Goal: Task Accomplishment & Management: Use online tool/utility

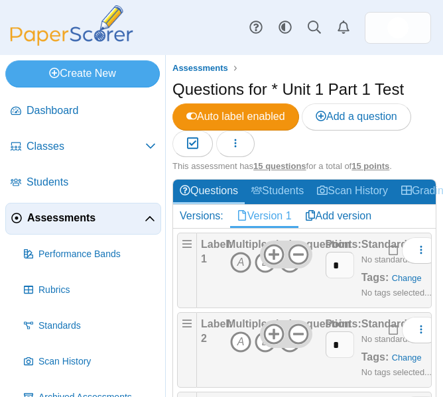
click at [242, 266] on icon "A" at bounding box center [240, 262] width 21 height 21
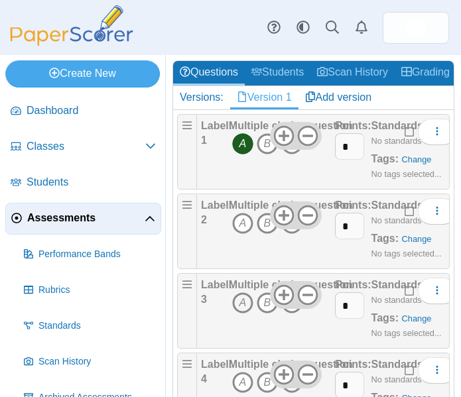
scroll to position [116, 0]
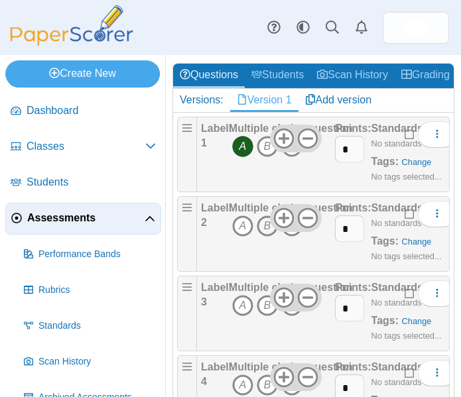
click at [261, 230] on icon "B" at bounding box center [267, 226] width 21 height 21
click at [246, 309] on icon "A" at bounding box center [242, 305] width 21 height 21
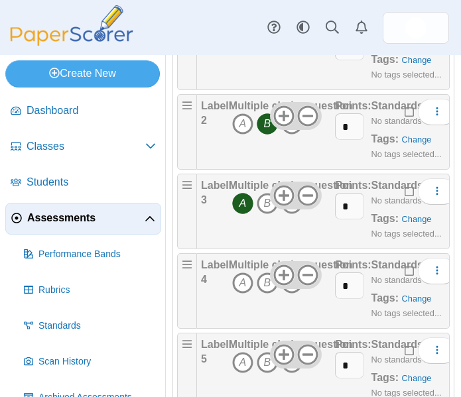
scroll to position [224, 0]
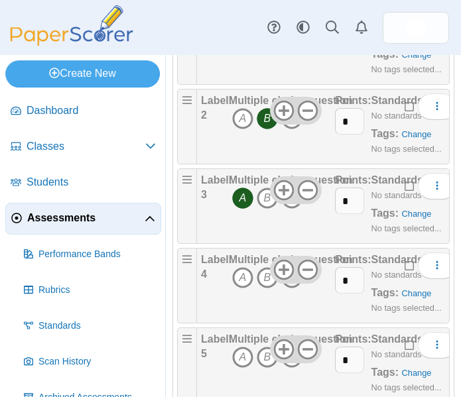
click at [295, 284] on icon "C" at bounding box center [291, 277] width 21 height 21
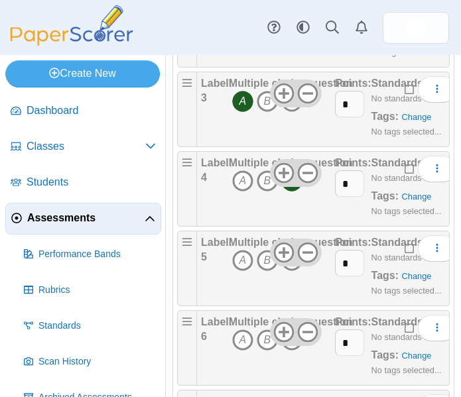
scroll to position [353, 0]
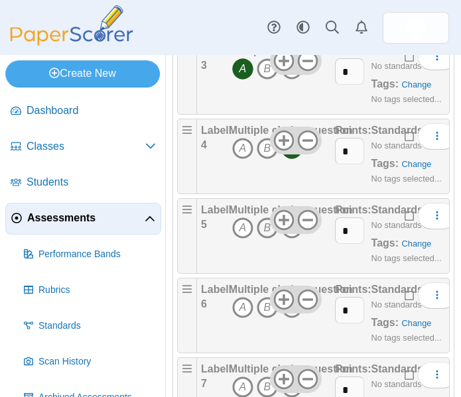
click at [267, 233] on icon "B" at bounding box center [267, 228] width 21 height 21
click at [293, 315] on icon "C" at bounding box center [291, 307] width 21 height 21
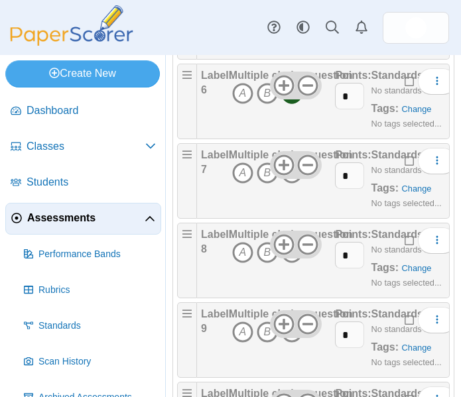
scroll to position [569, 0]
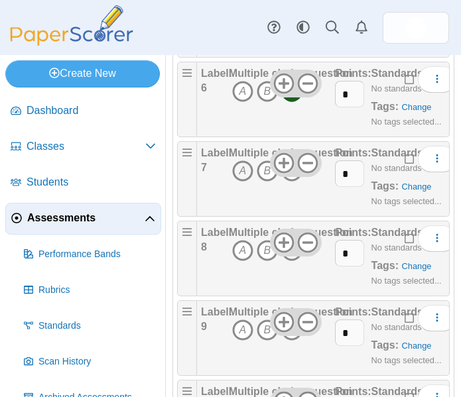
click at [239, 167] on icon "A" at bounding box center [242, 171] width 21 height 21
click at [293, 259] on icon "C" at bounding box center [291, 250] width 21 height 21
click at [271, 340] on icon "B" at bounding box center [267, 330] width 21 height 21
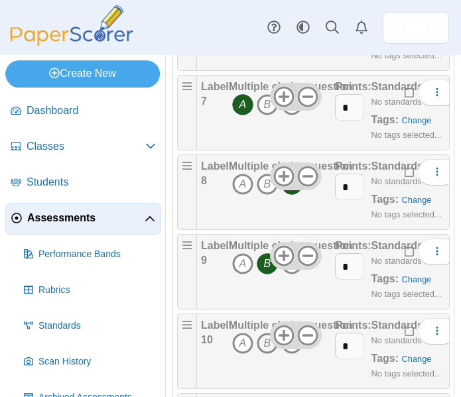
click at [271, 349] on icon "B" at bounding box center [267, 343] width 21 height 21
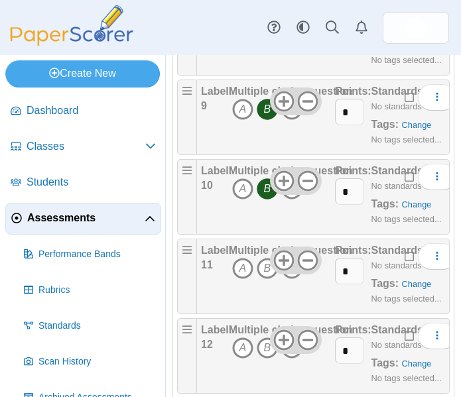
scroll to position [791, 0]
click at [290, 278] on icon "C" at bounding box center [291, 267] width 21 height 21
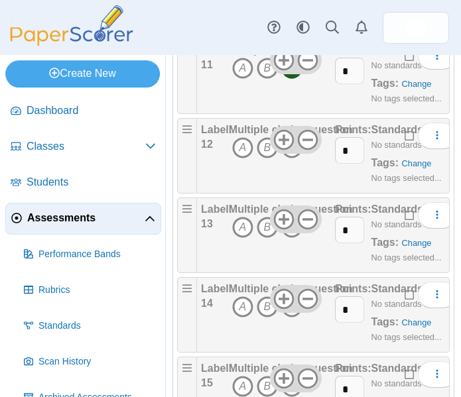
scroll to position [997, 0]
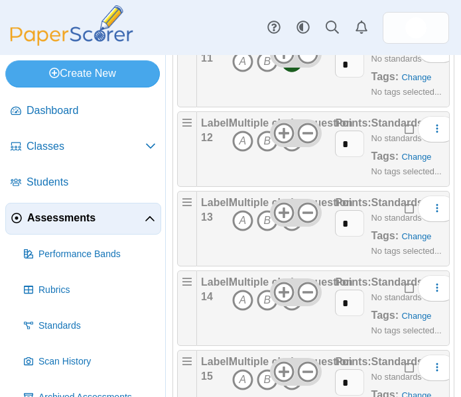
click at [290, 146] on div at bounding box center [296, 133] width 52 height 28
click at [292, 151] on icon "C" at bounding box center [291, 141] width 21 height 21
click at [293, 228] on icon "C" at bounding box center [291, 220] width 21 height 21
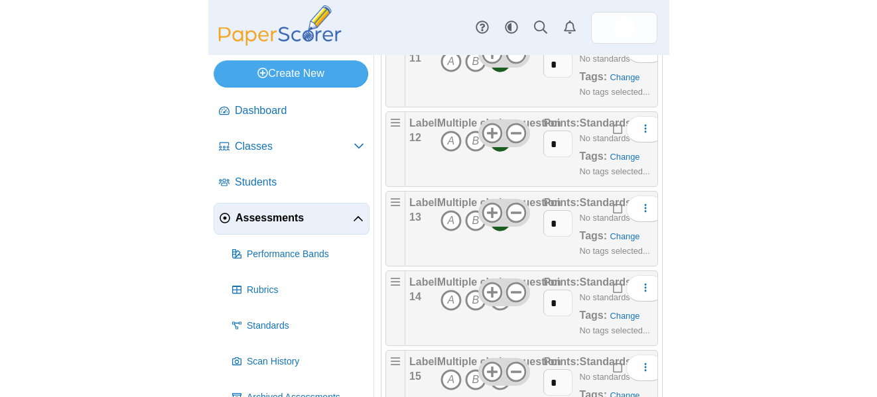
scroll to position [1056, 0]
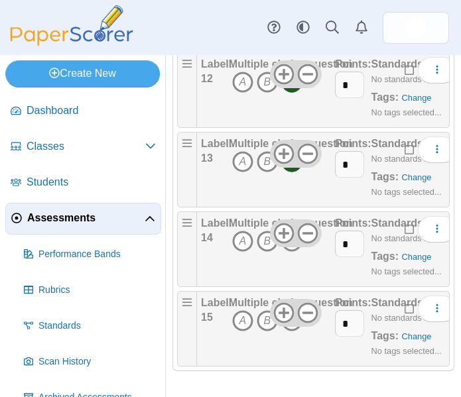
click at [177, 212] on li "Label: 14 Multiple choice question A B C Points:" at bounding box center [313, 250] width 273 height 76
click at [261, 238] on icon "B" at bounding box center [267, 241] width 21 height 21
click at [289, 328] on icon "C" at bounding box center [291, 321] width 21 height 21
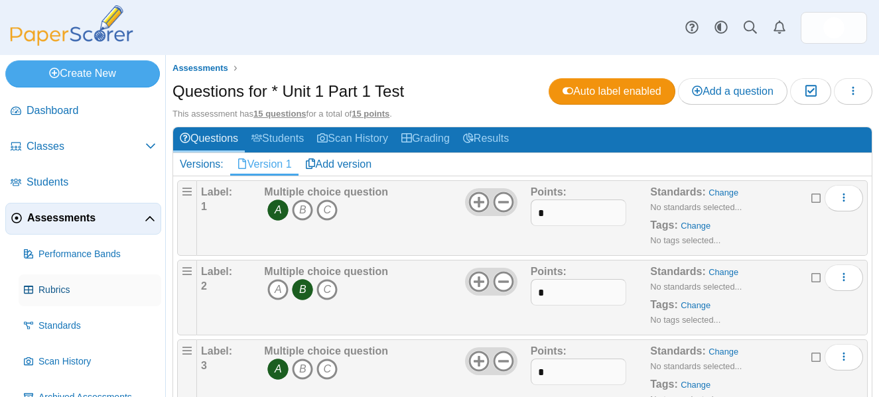
scroll to position [62, 0]
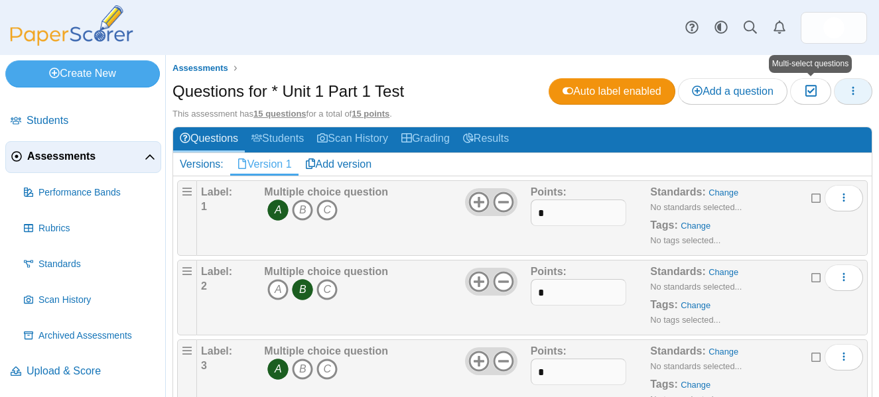
click at [860, 95] on button "button" at bounding box center [853, 91] width 38 height 27
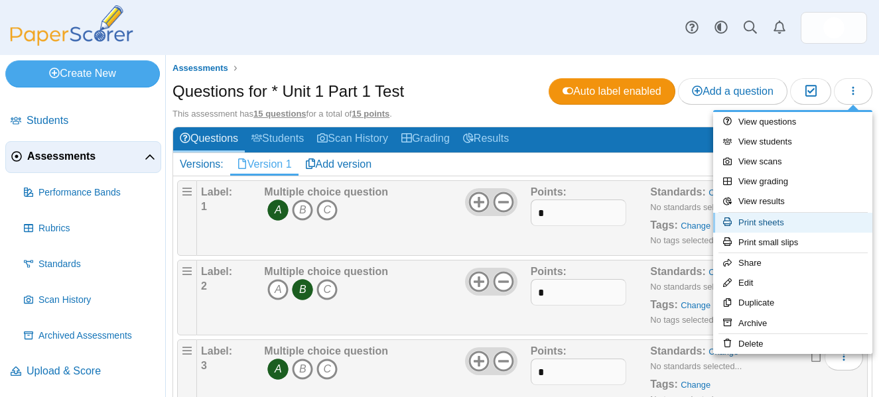
click at [752, 220] on link "Print sheets" at bounding box center [792, 223] width 159 height 20
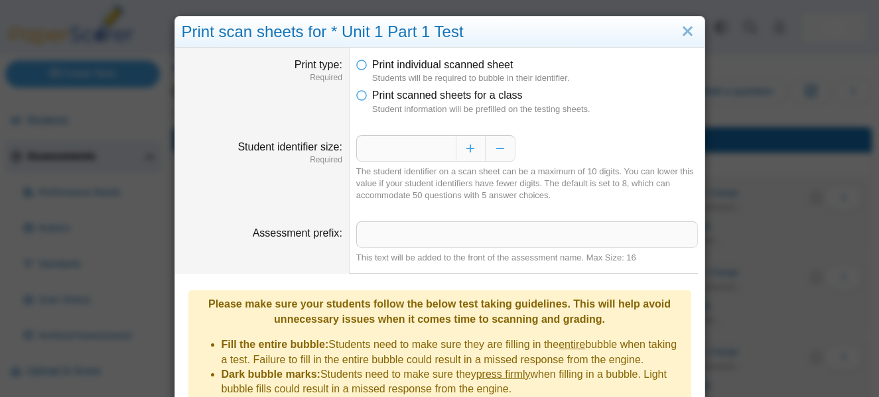
scroll to position [188, 0]
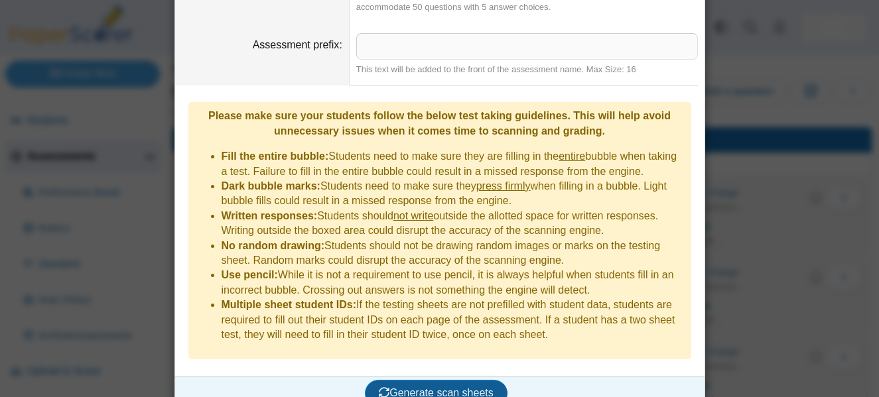
click at [421, 380] on button "Generate scan sheets" at bounding box center [436, 393] width 143 height 27
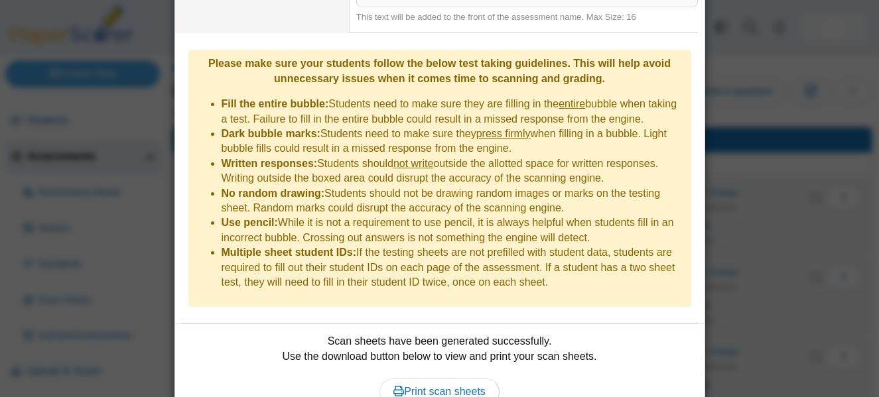
scroll to position [295, 0]
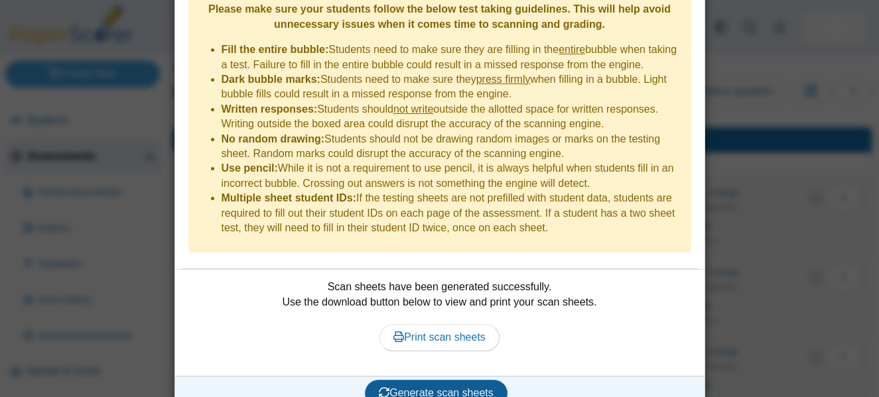
click at [424, 388] on span "Generate scan sheets" at bounding box center [436, 393] width 115 height 11
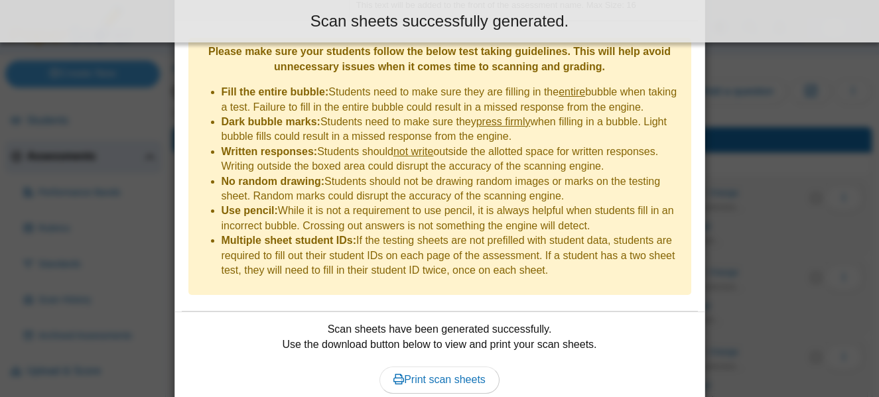
scroll to position [0, 0]
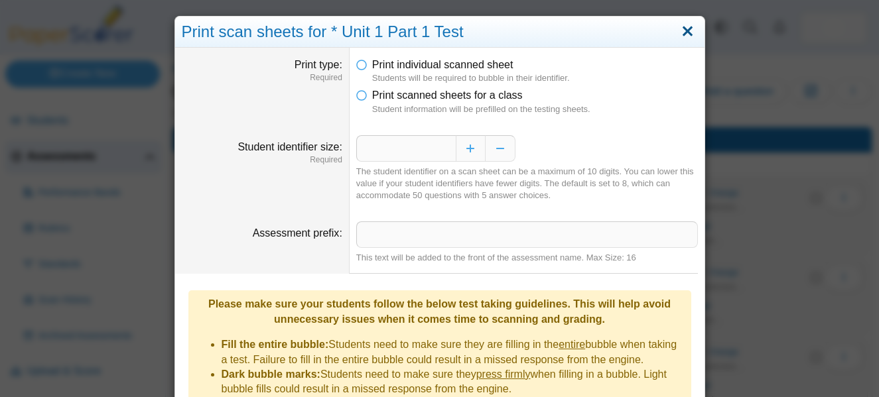
click at [683, 28] on link "Close" at bounding box center [687, 32] width 21 height 23
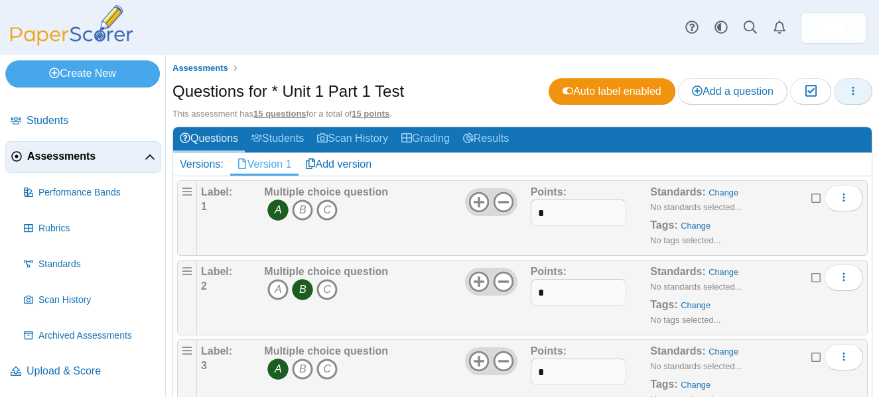
click at [851, 92] on icon "button" at bounding box center [853, 91] width 11 height 11
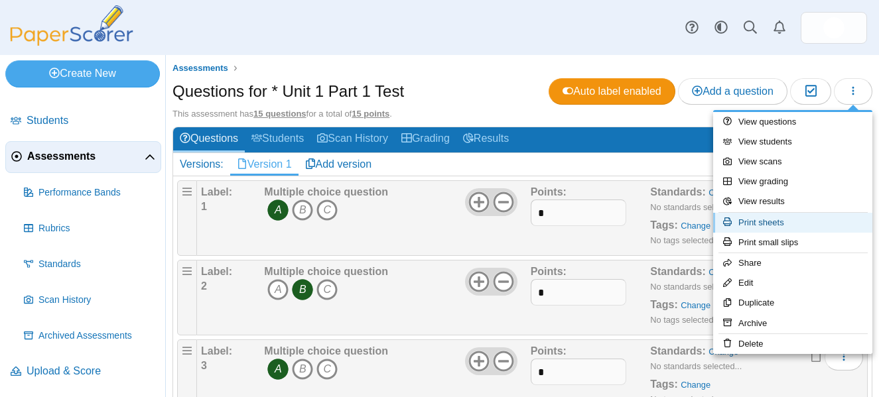
click at [776, 215] on link "Print sheets" at bounding box center [792, 223] width 159 height 20
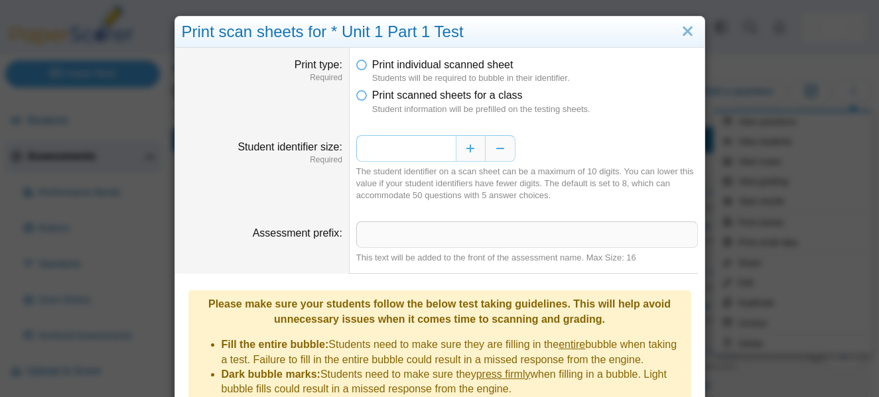
click at [425, 149] on input "*" at bounding box center [406, 148] width 100 height 27
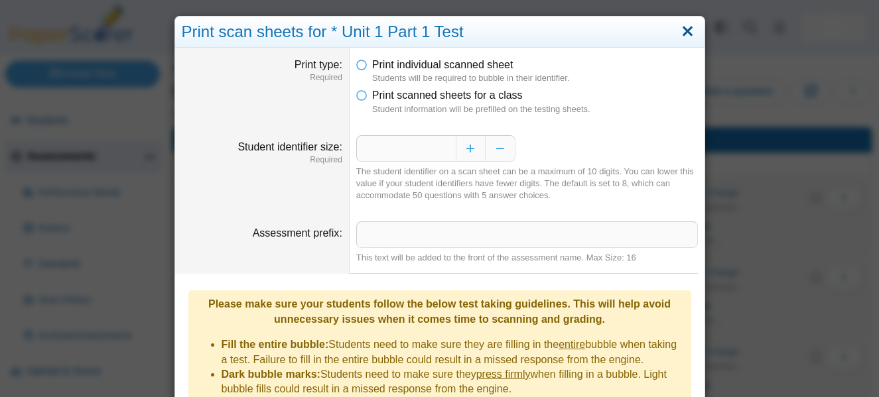
click at [681, 32] on link "Close" at bounding box center [687, 32] width 21 height 23
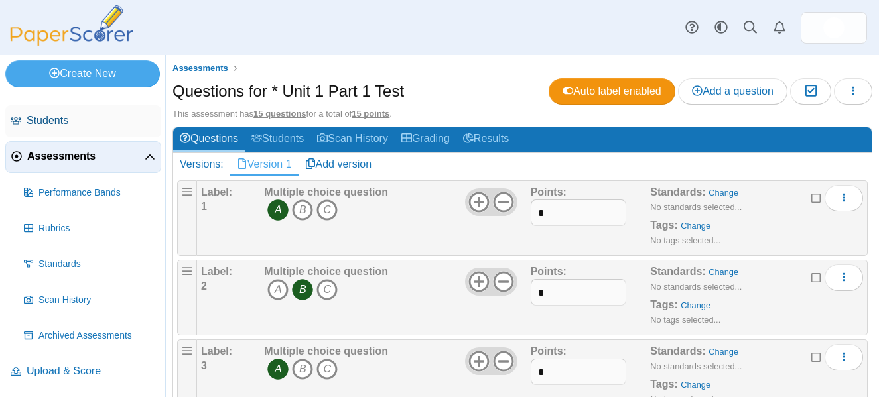
click at [48, 125] on span "Students" at bounding box center [91, 120] width 129 height 15
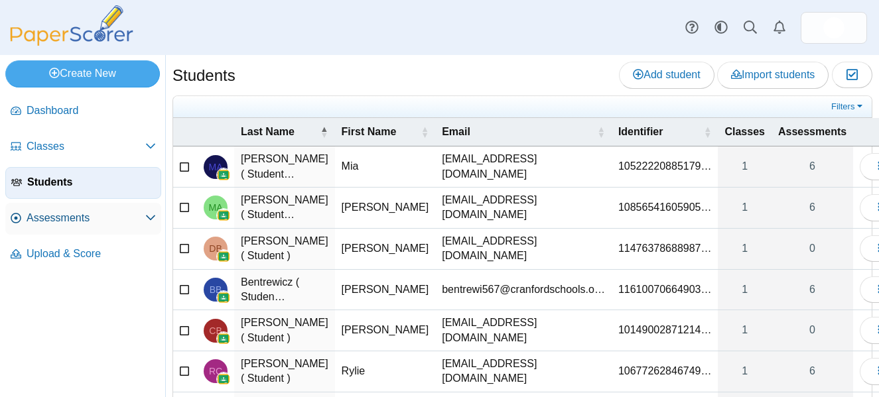
click at [54, 226] on link "Assessments" at bounding box center [83, 219] width 156 height 32
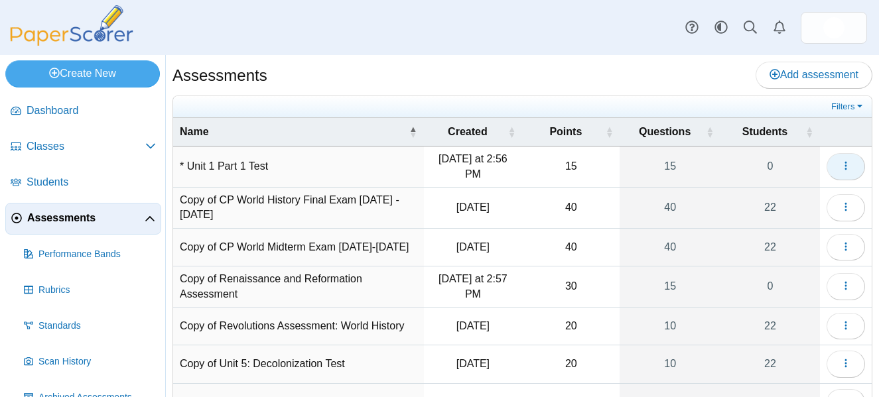
click at [838, 163] on button "button" at bounding box center [846, 166] width 38 height 27
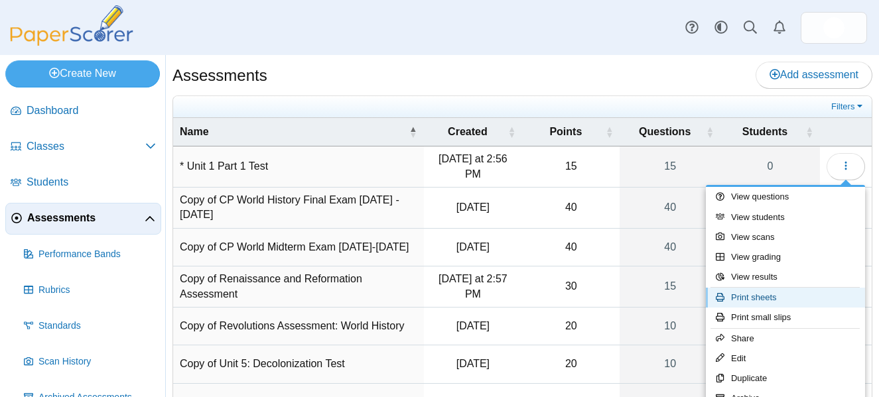
click at [773, 298] on link "Print sheets" at bounding box center [785, 298] width 159 height 20
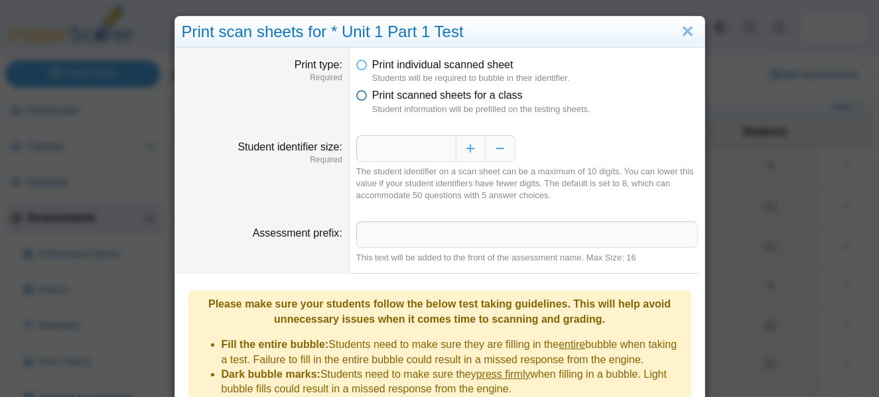
click at [373, 98] on span "Print scanned sheets for a class" at bounding box center [447, 95] width 151 height 11
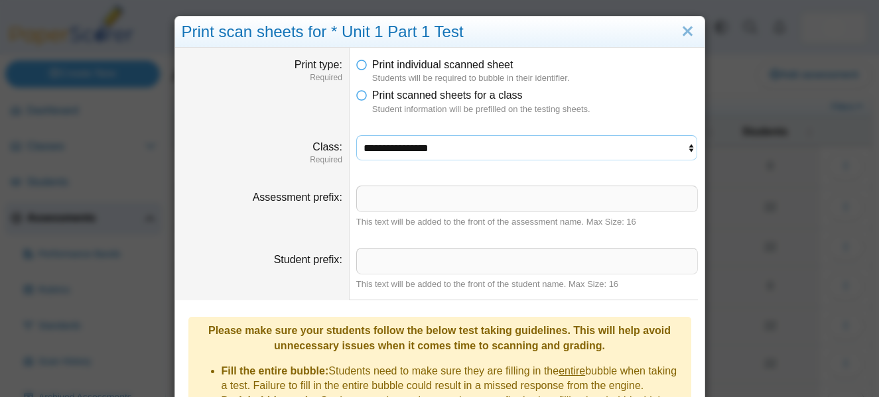
click at [409, 158] on select "**********" at bounding box center [527, 147] width 342 height 25
select select "**********"
click at [356, 135] on select "**********" at bounding box center [527, 147] width 342 height 25
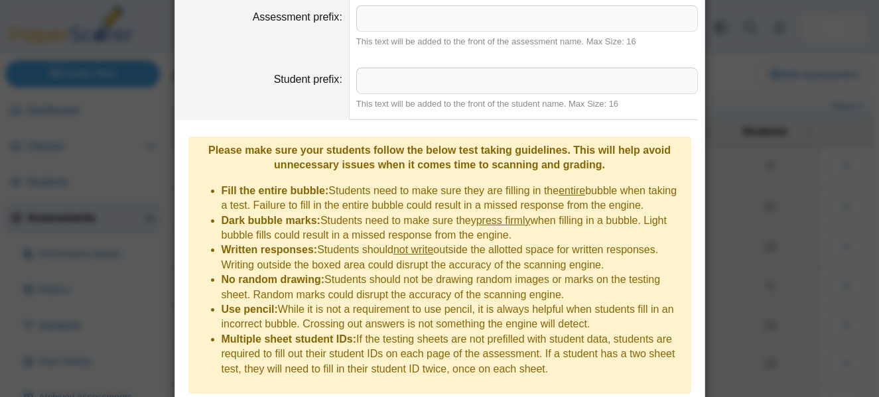
scroll to position [268, 0]
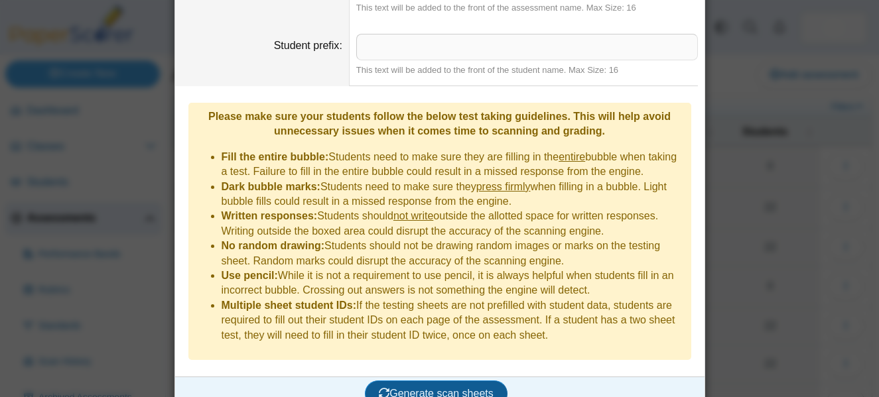
click at [403, 388] on span "Generate scan sheets" at bounding box center [436, 393] width 115 height 11
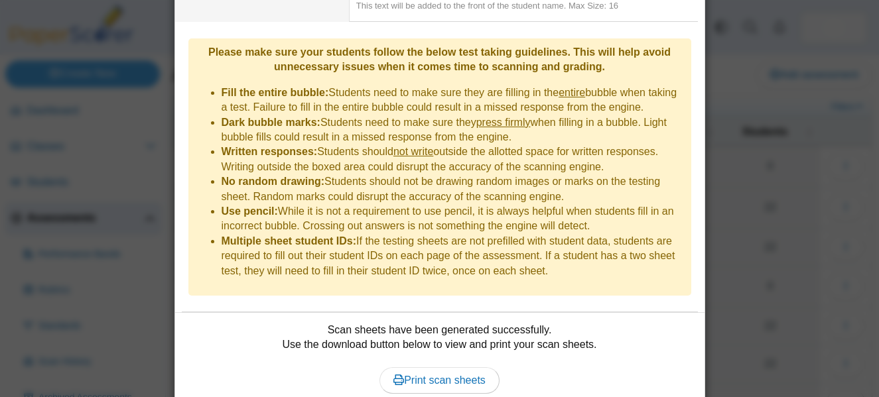
scroll to position [375, 0]
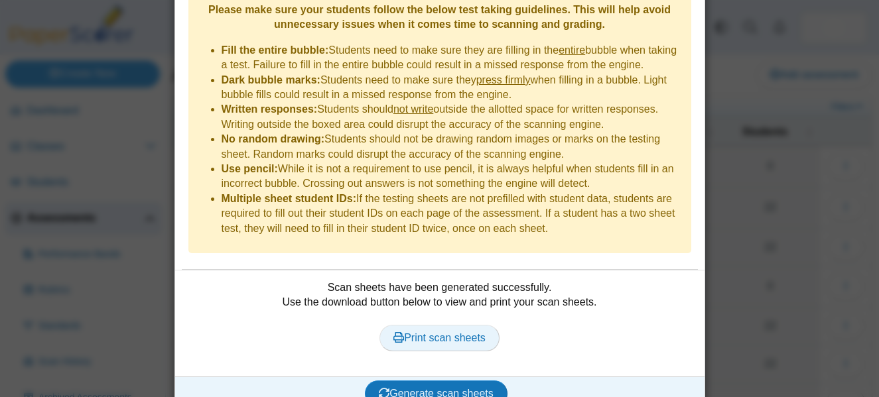
click at [430, 325] on link "Print scan sheets" at bounding box center [440, 338] width 120 height 27
